Goal: Task Accomplishment & Management: Use online tool/utility

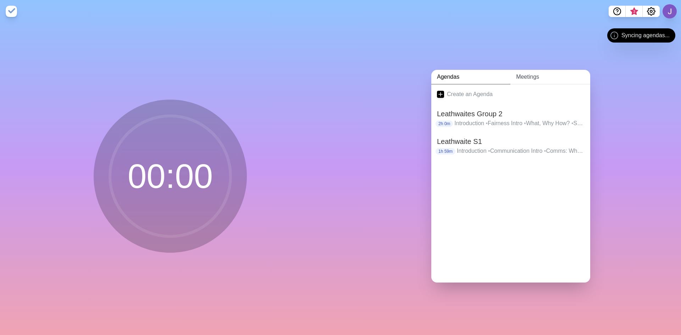
click at [535, 71] on link "Meetings" at bounding box center [551, 77] width 80 height 15
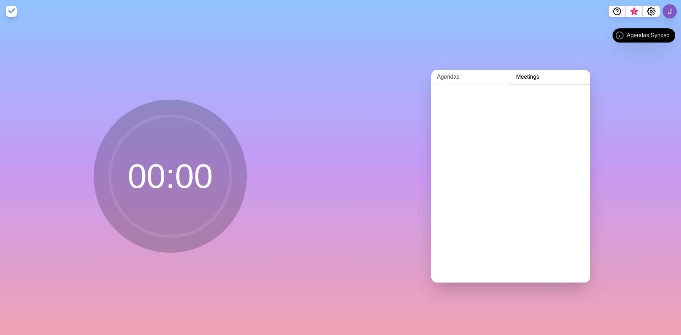
click at [456, 75] on link "Agendas" at bounding box center [470, 77] width 79 height 15
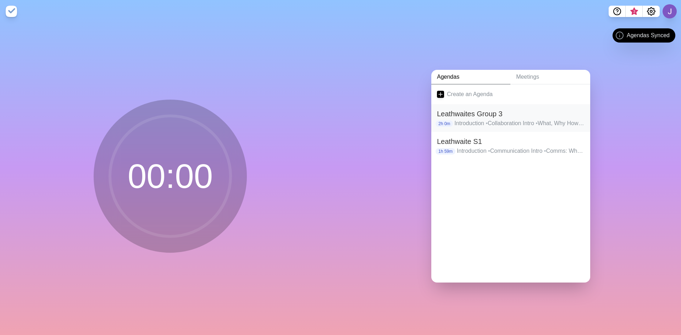
click at [494, 119] on p "Introduction • Collaboration Intro • What, Why How? • Summary • Root causes • R…" at bounding box center [520, 123] width 130 height 9
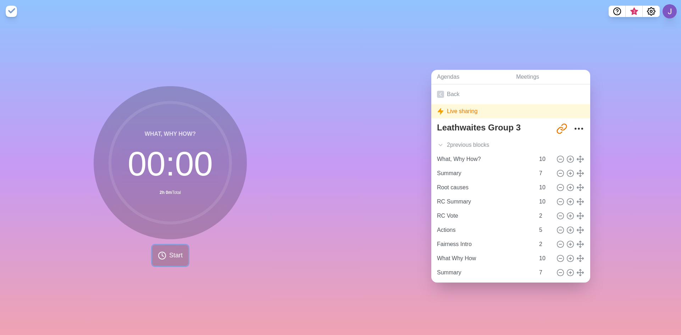
click at [175, 259] on button "Start" at bounding box center [170, 255] width 36 height 21
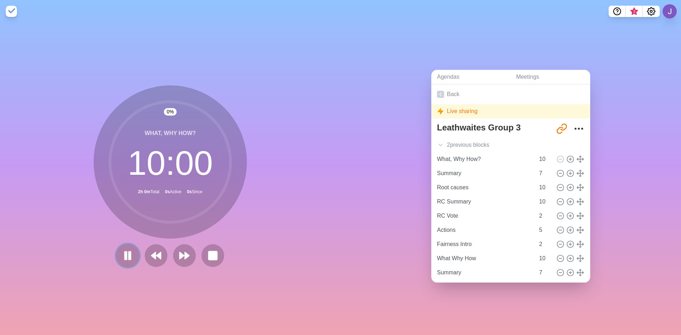
click at [125, 255] on icon at bounding box center [128, 256] width 12 height 12
click at [647, 12] on button "Settings" at bounding box center [651, 11] width 17 height 11
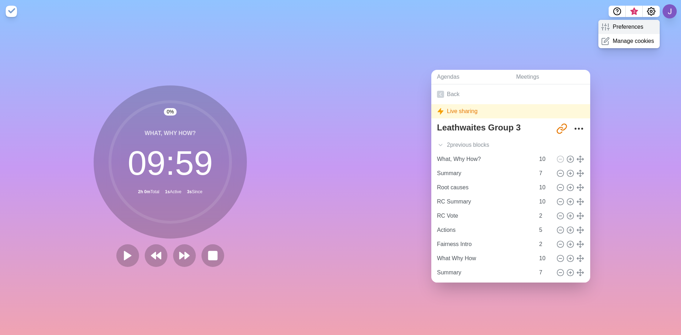
click at [634, 29] on p "Preferences" at bounding box center [628, 27] width 31 height 9
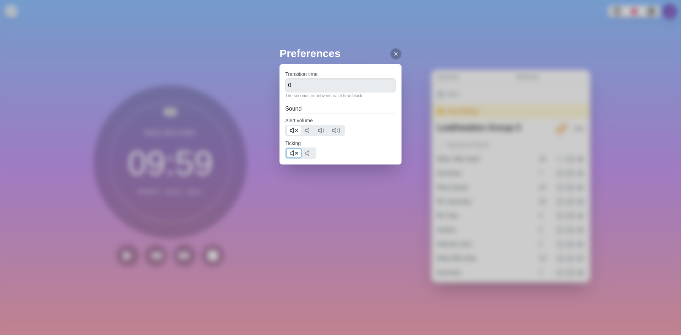
drag, startPoint x: 293, startPoint y: 153, endPoint x: 294, endPoint y: 147, distance: 6.5
click at [293, 153] on icon at bounding box center [294, 153] width 9 height 9
click at [297, 129] on icon at bounding box center [294, 130] width 9 height 9
click at [396, 50] on h2 "Preferences" at bounding box center [341, 53] width 122 height 16
click at [393, 53] on icon at bounding box center [396, 54] width 6 height 6
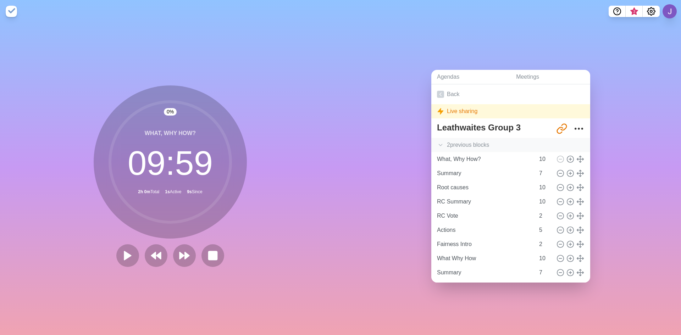
click at [465, 147] on div "2 previous block s" at bounding box center [510, 145] width 159 height 14
click at [455, 157] on input "Introduction" at bounding box center [484, 159] width 101 height 14
click at [159, 254] on polygon at bounding box center [158, 255] width 5 height 7
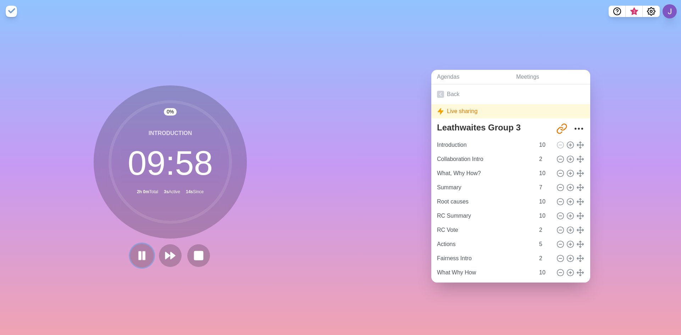
click at [139, 250] on icon at bounding box center [142, 256] width 12 height 12
click at [644, 248] on div "Agendas Meetings Back Live sharing Leathwaites Group 3 [URL][DOMAIN_NAME] Intro…" at bounding box center [511, 179] width 341 height 313
click at [372, 198] on div "Agendas Meetings Back Live sharing Leathwaites Group 3 [URL][DOMAIN_NAME] Intro…" at bounding box center [511, 179] width 341 height 313
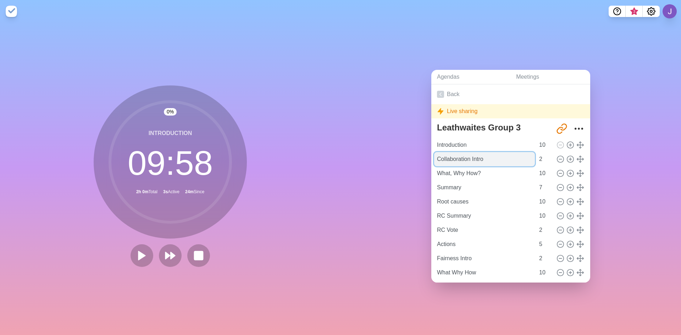
click at [459, 160] on input "Collaboration Intro" at bounding box center [484, 159] width 101 height 14
click at [318, 175] on div "0 % Introduction 09 : 58 2h 0m Total 3s Active 24m Since" at bounding box center [170, 179] width 341 height 313
click at [172, 250] on icon at bounding box center [170, 256] width 12 height 12
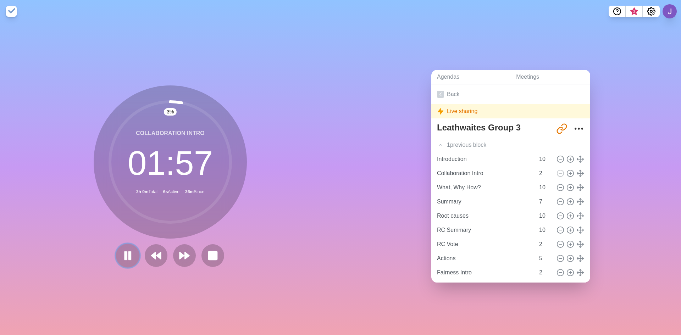
click at [126, 244] on button at bounding box center [128, 256] width 24 height 24
click at [180, 256] on icon at bounding box center [184, 256] width 12 height 12
click at [463, 141] on div "2 previous block s" at bounding box center [510, 145] width 159 height 14
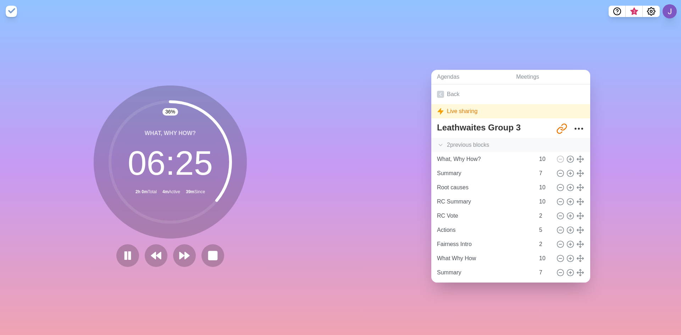
click at [469, 144] on div "2 previous block s" at bounding box center [510, 145] width 159 height 14
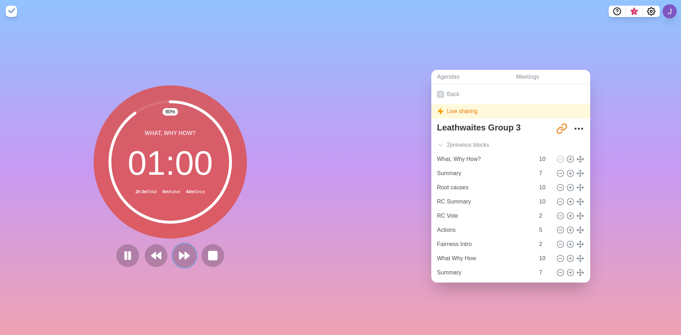
click at [185, 252] on polygon at bounding box center [187, 255] width 5 height 7
click at [179, 250] on icon at bounding box center [184, 256] width 12 height 12
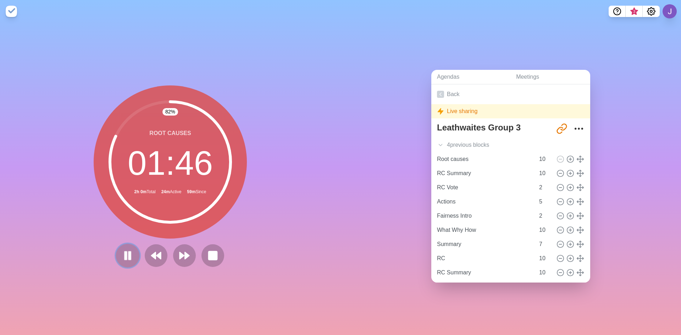
click at [125, 252] on rect at bounding box center [126, 256] width 2 height 8
click at [191, 255] on button at bounding box center [184, 256] width 24 height 24
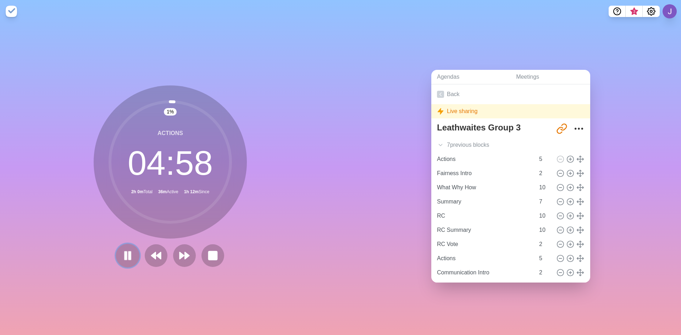
click at [129, 253] on rect at bounding box center [130, 256] width 2 height 8
click at [126, 253] on polygon at bounding box center [127, 255] width 7 height 9
click at [125, 253] on icon at bounding box center [128, 256] width 12 height 12
click at [180, 250] on icon at bounding box center [184, 256] width 12 height 12
click at [129, 252] on rect at bounding box center [130, 256] width 2 height 8
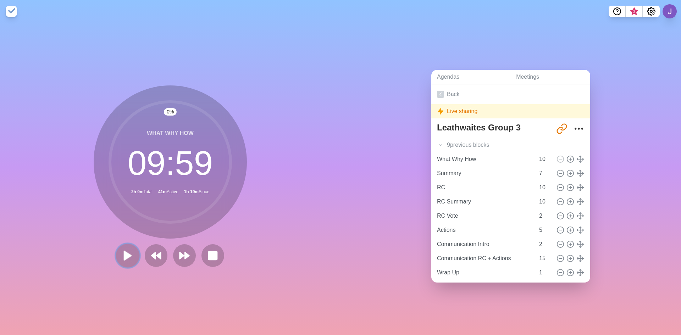
click at [128, 250] on icon at bounding box center [128, 256] width 12 height 12
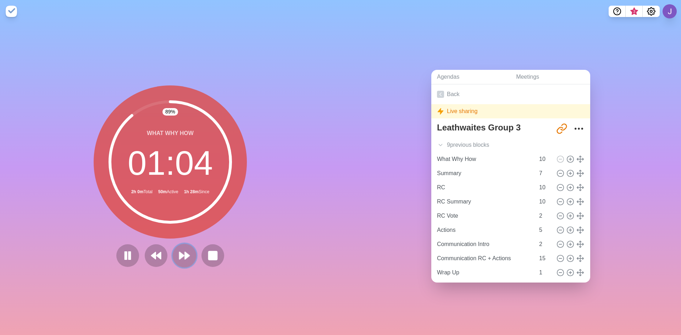
click at [181, 250] on icon at bounding box center [184, 256] width 12 height 12
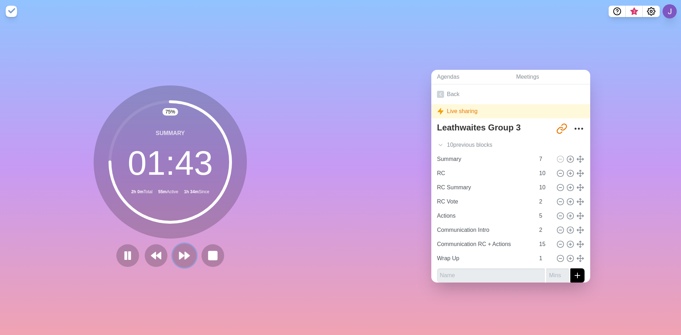
click at [185, 253] on polygon at bounding box center [187, 255] width 5 height 7
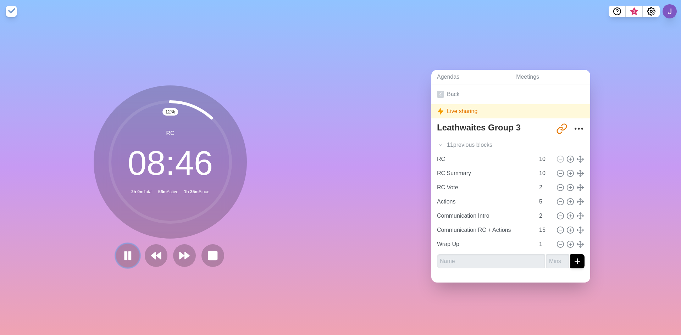
click at [128, 262] on button at bounding box center [128, 256] width 24 height 24
click at [126, 256] on icon at bounding box center [128, 256] width 12 height 12
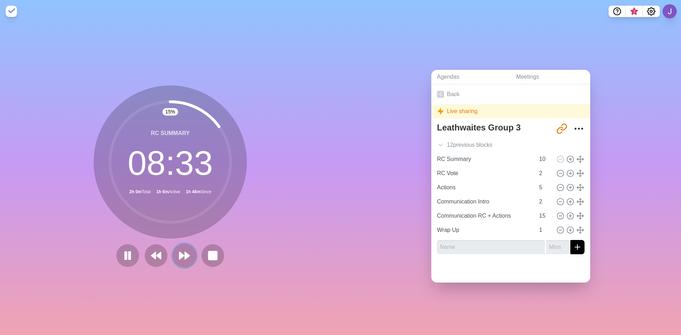
click at [180, 256] on polygon at bounding box center [182, 255] width 5 height 7
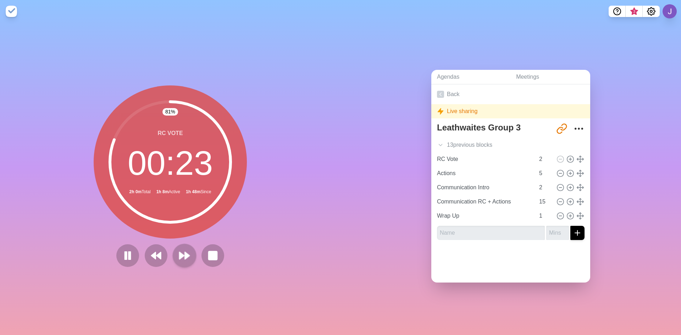
drag, startPoint x: 195, startPoint y: 255, endPoint x: 191, endPoint y: 255, distance: 3.6
click at [194, 255] on div at bounding box center [171, 255] width 114 height 23
click at [185, 255] on polygon at bounding box center [187, 255] width 5 height 7
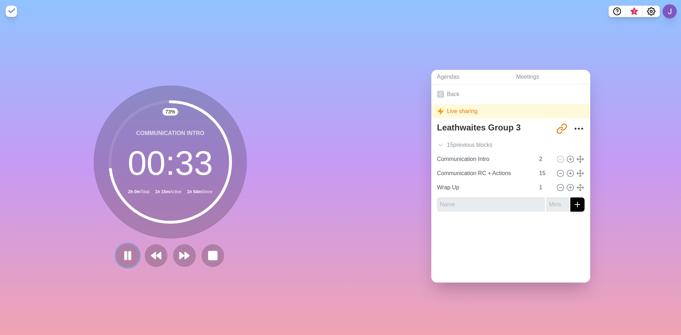
click at [125, 252] on rect at bounding box center [126, 256] width 2 height 8
click at [185, 252] on polygon at bounding box center [187, 255] width 5 height 7
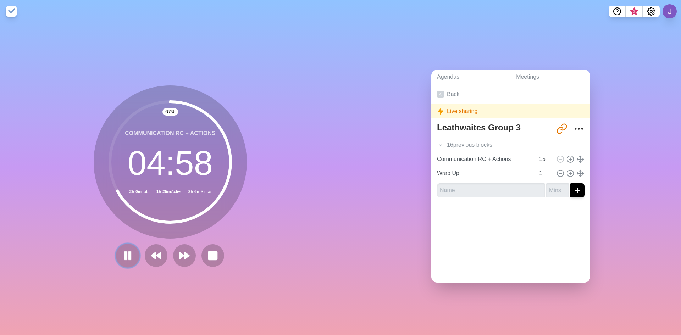
click at [126, 258] on icon at bounding box center [128, 256] width 12 height 12
